Goal: Information Seeking & Learning: Learn about a topic

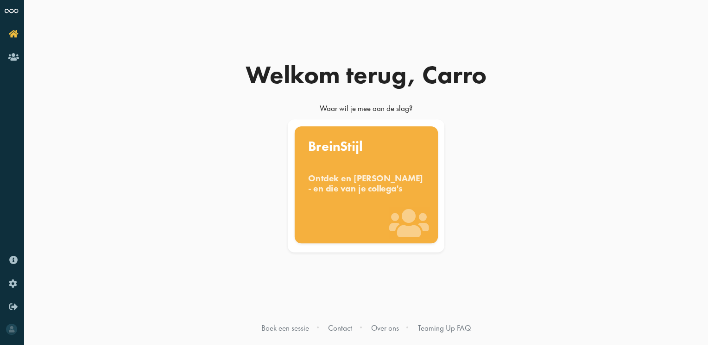
click at [385, 159] on div "BreinStijl Ontdek en [PERSON_NAME] - en die van je collega's" at bounding box center [365, 184] width 143 height 117
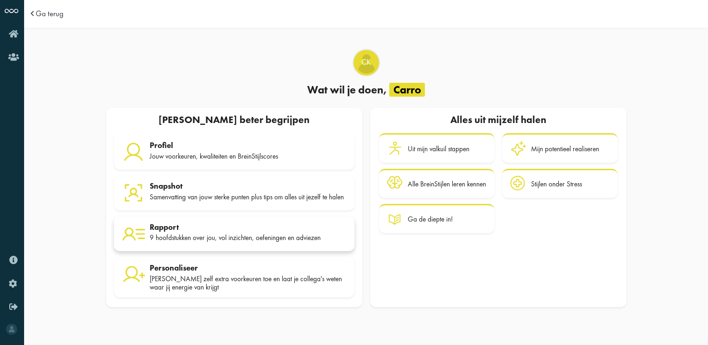
click at [189, 238] on div "9 hoofdstukken over jou, vol inzichten, oefeningen en adviezen" at bounding box center [248, 238] width 197 height 8
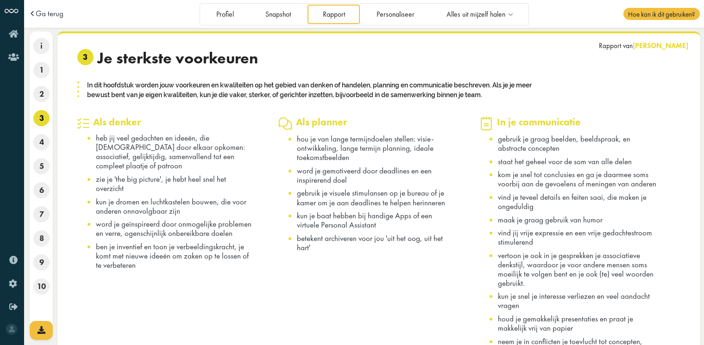
click at [31, 18] on span at bounding box center [34, 14] width 10 height 8
click at [39, 13] on span "Ga terug" at bounding box center [50, 14] width 28 height 8
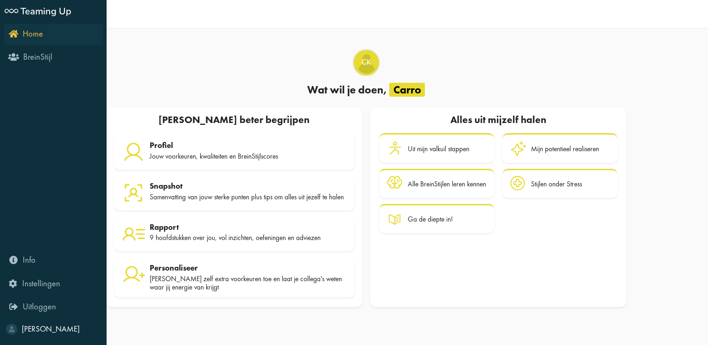
click at [14, 34] on icon "Home" at bounding box center [26, 33] width 34 height 9
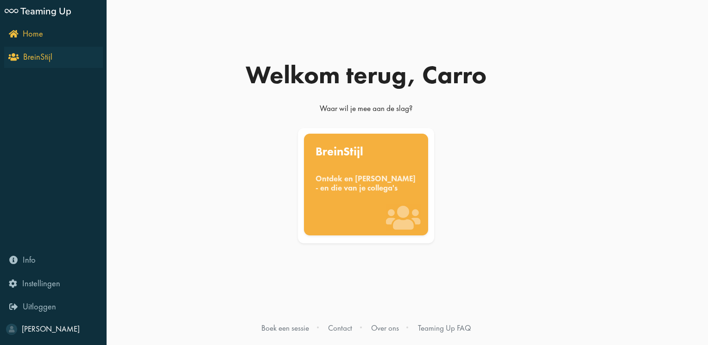
click at [10, 56] on icon "BreinStijl" at bounding box center [31, 56] width 42 height 9
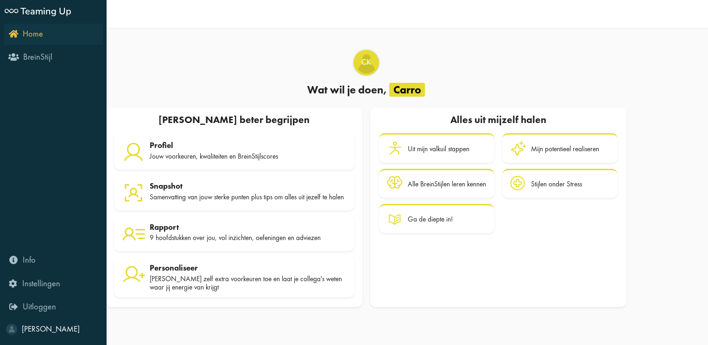
click at [31, 37] on span "Home" at bounding box center [33, 33] width 20 height 11
